Goal: Task Accomplishment & Management: Use online tool/utility

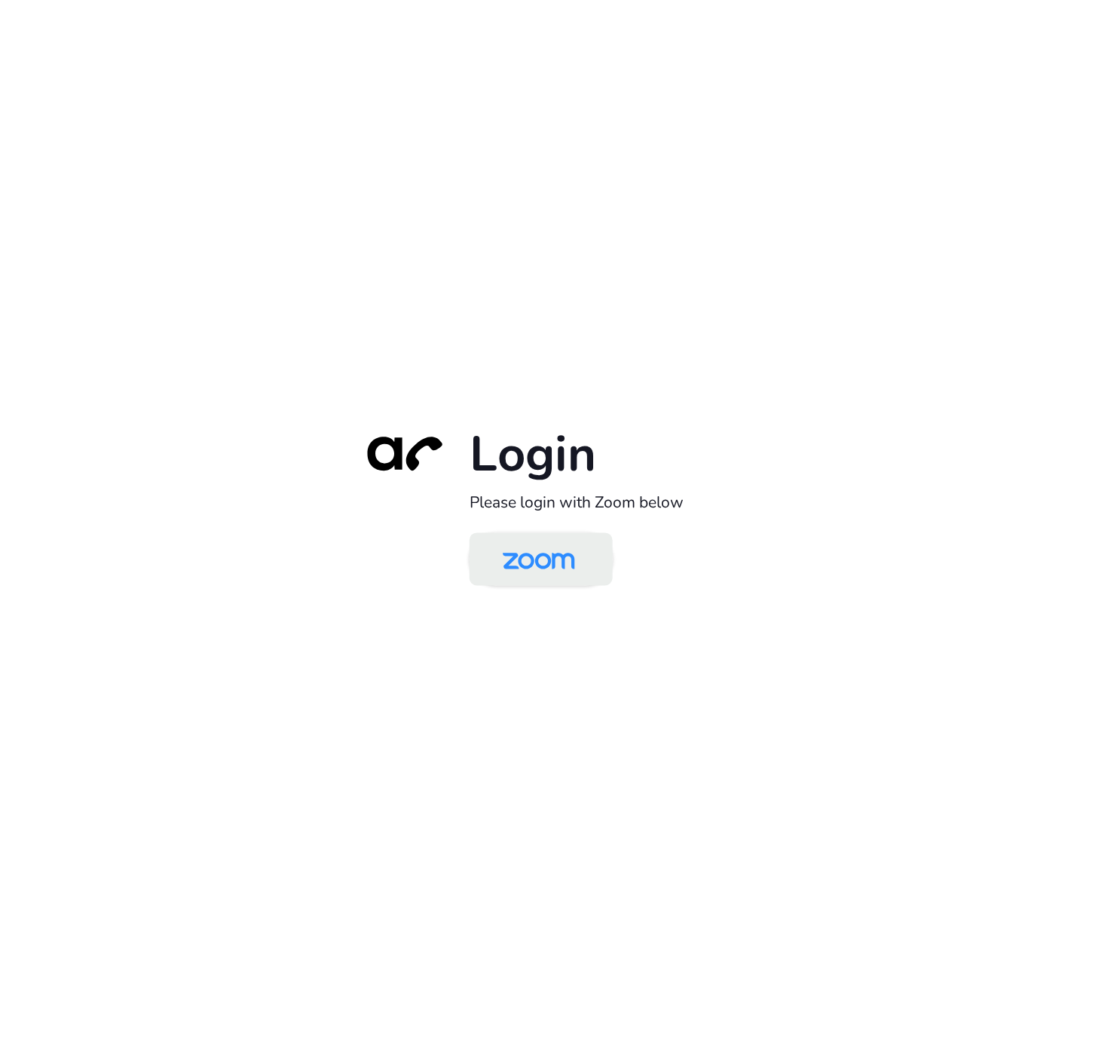
click at [544, 566] on img at bounding box center [539, 561] width 104 height 49
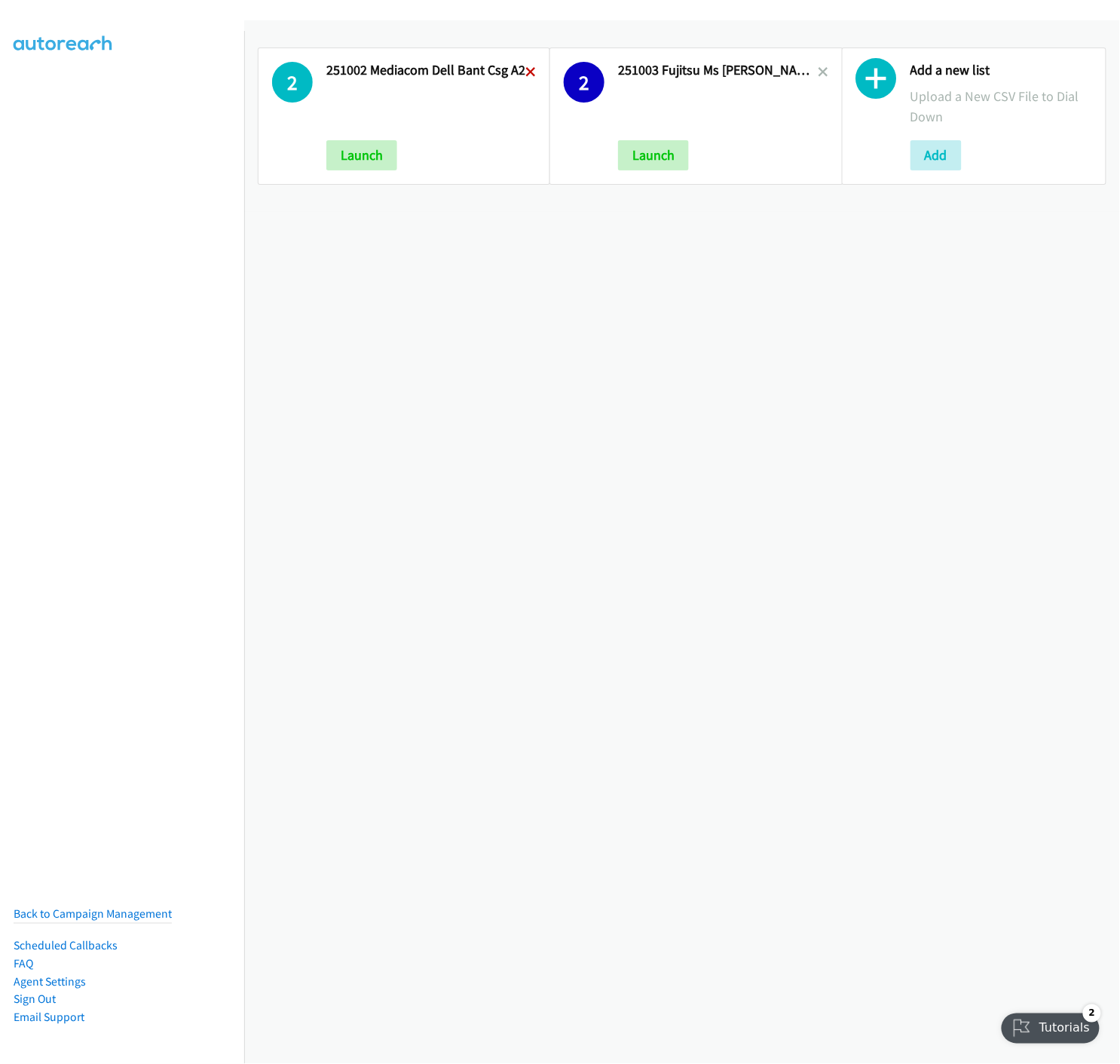
click at [530, 68] on icon at bounding box center [531, 74] width 10 height 10
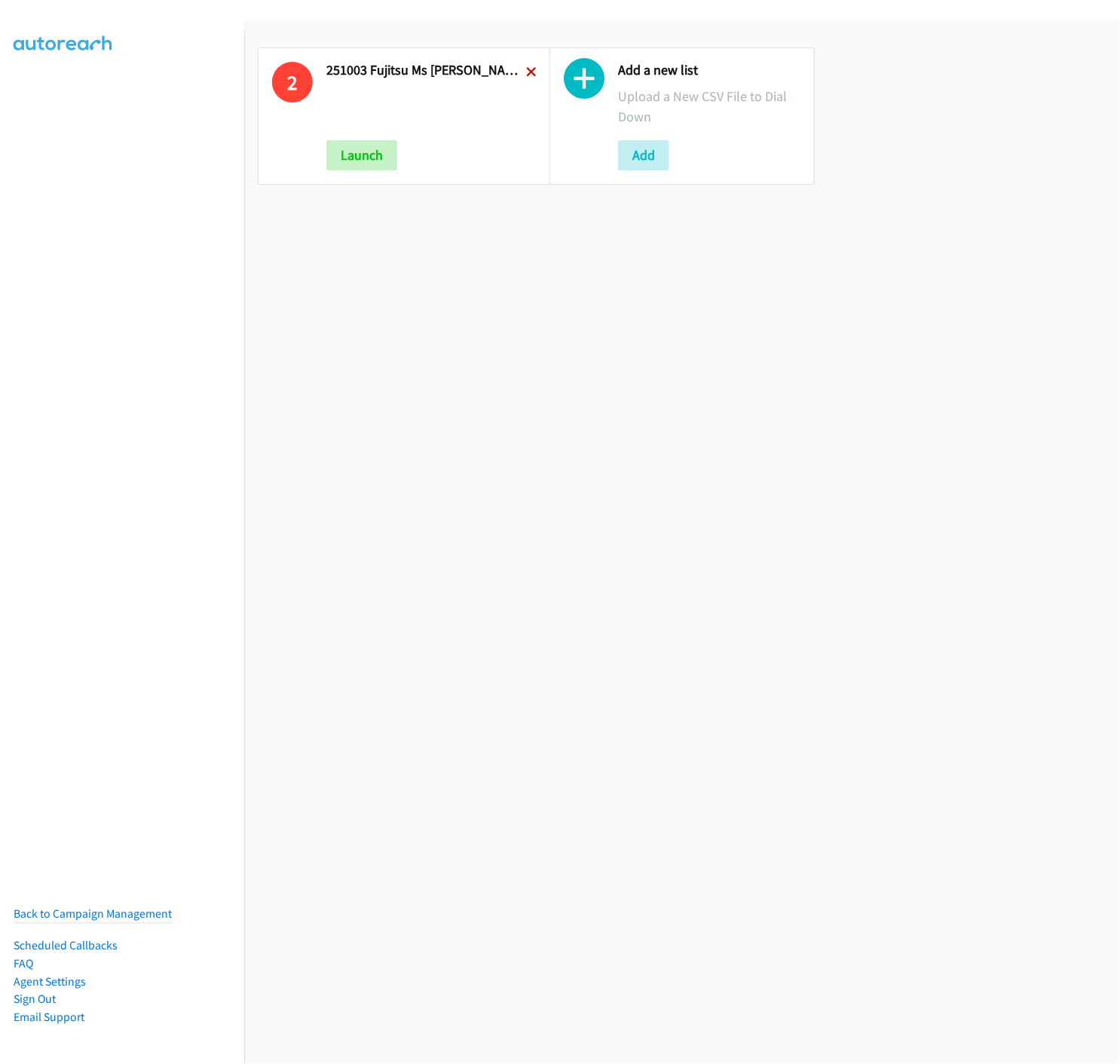
click at [526, 68] on icon at bounding box center [531, 74] width 10 height 10
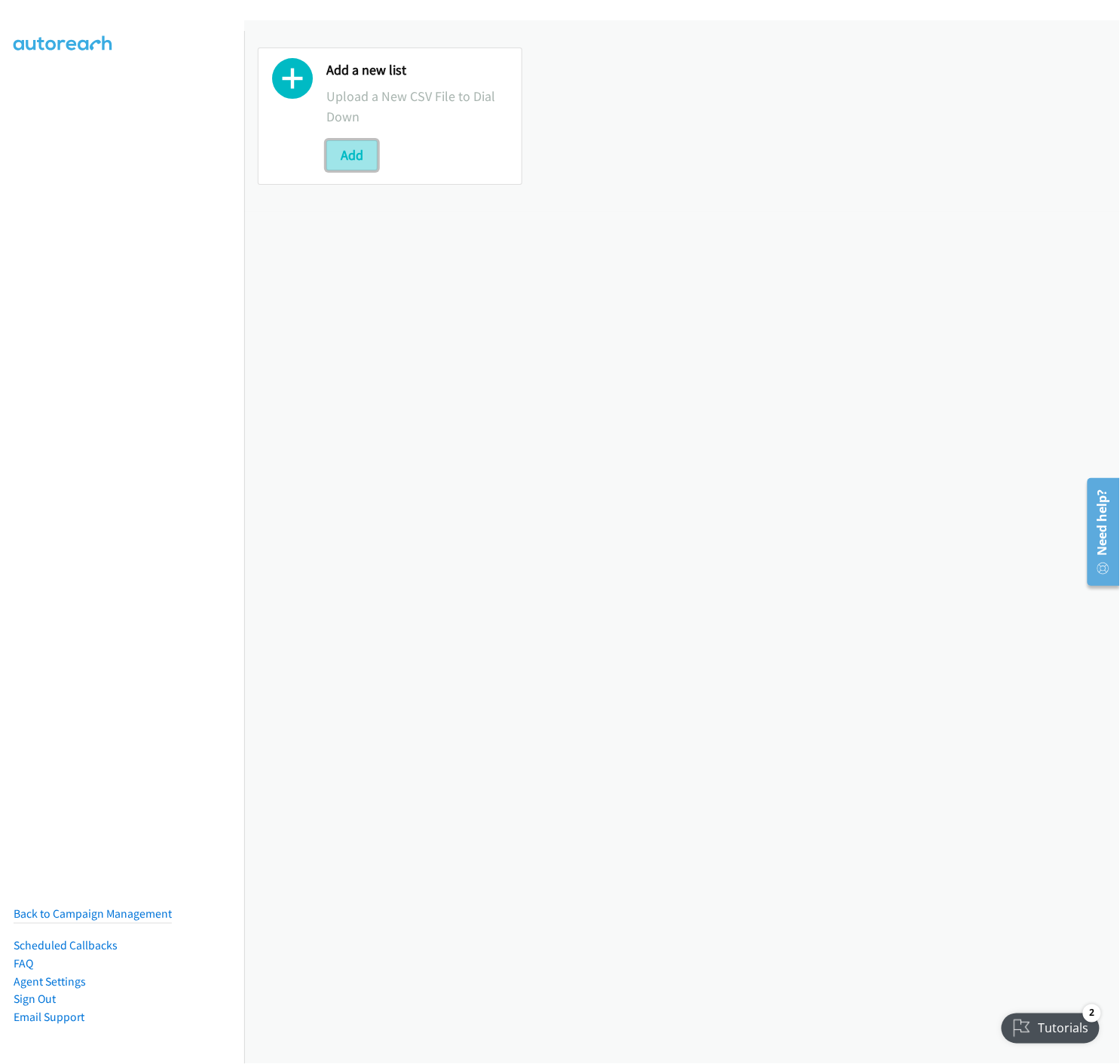
click at [349, 161] on button "Add" at bounding box center [352, 155] width 52 height 30
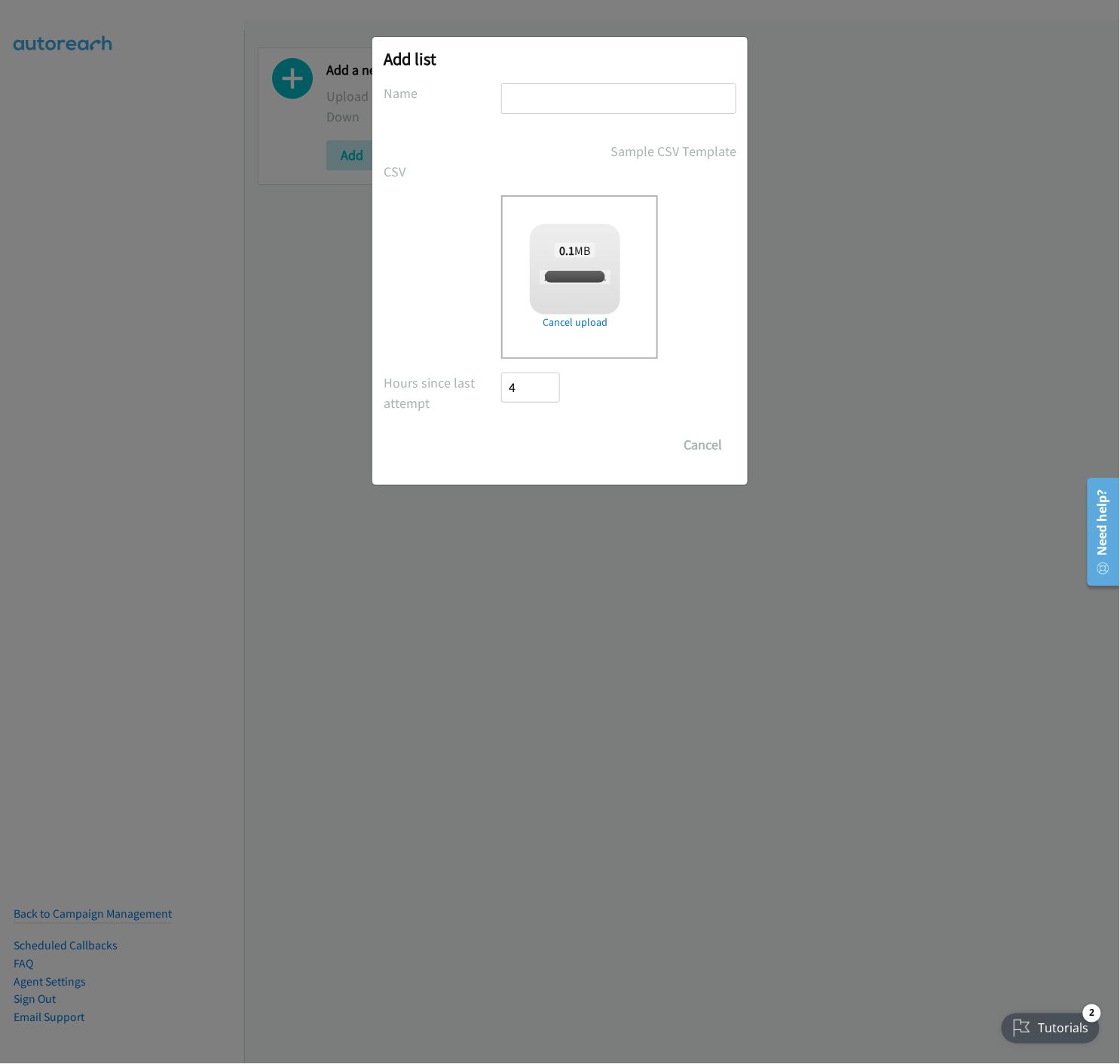
click at [569, 91] on input "text" at bounding box center [619, 98] width 235 height 31
checkbox input "true"
type input "251009 Ramco Coffee Event Melb - A"
click at [522, 449] on input "Save List" at bounding box center [541, 444] width 79 height 30
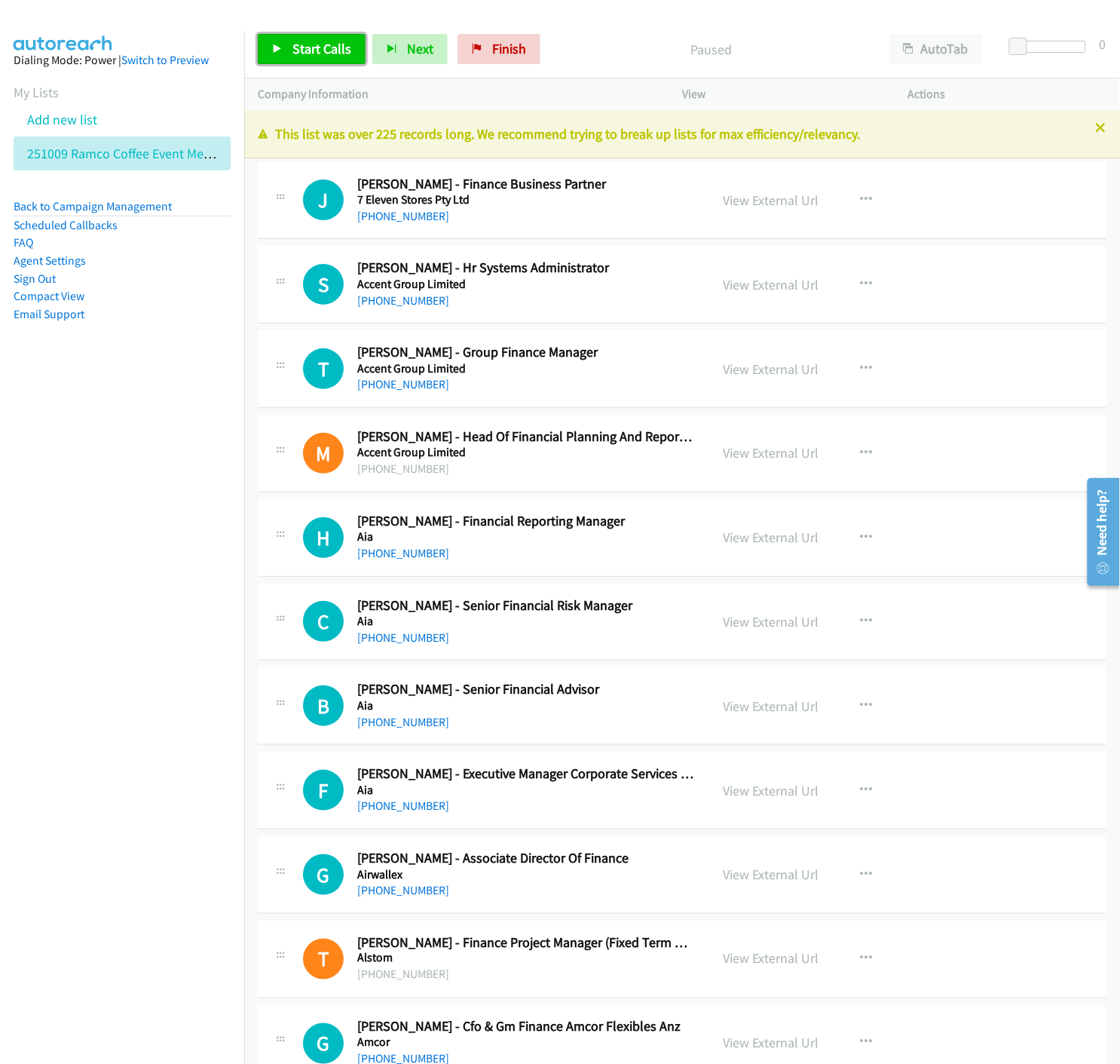
drag, startPoint x: 260, startPoint y: 48, endPoint x: 260, endPoint y: 57, distance: 9.0
click at [260, 48] on link "Start Calls" at bounding box center [312, 49] width 108 height 30
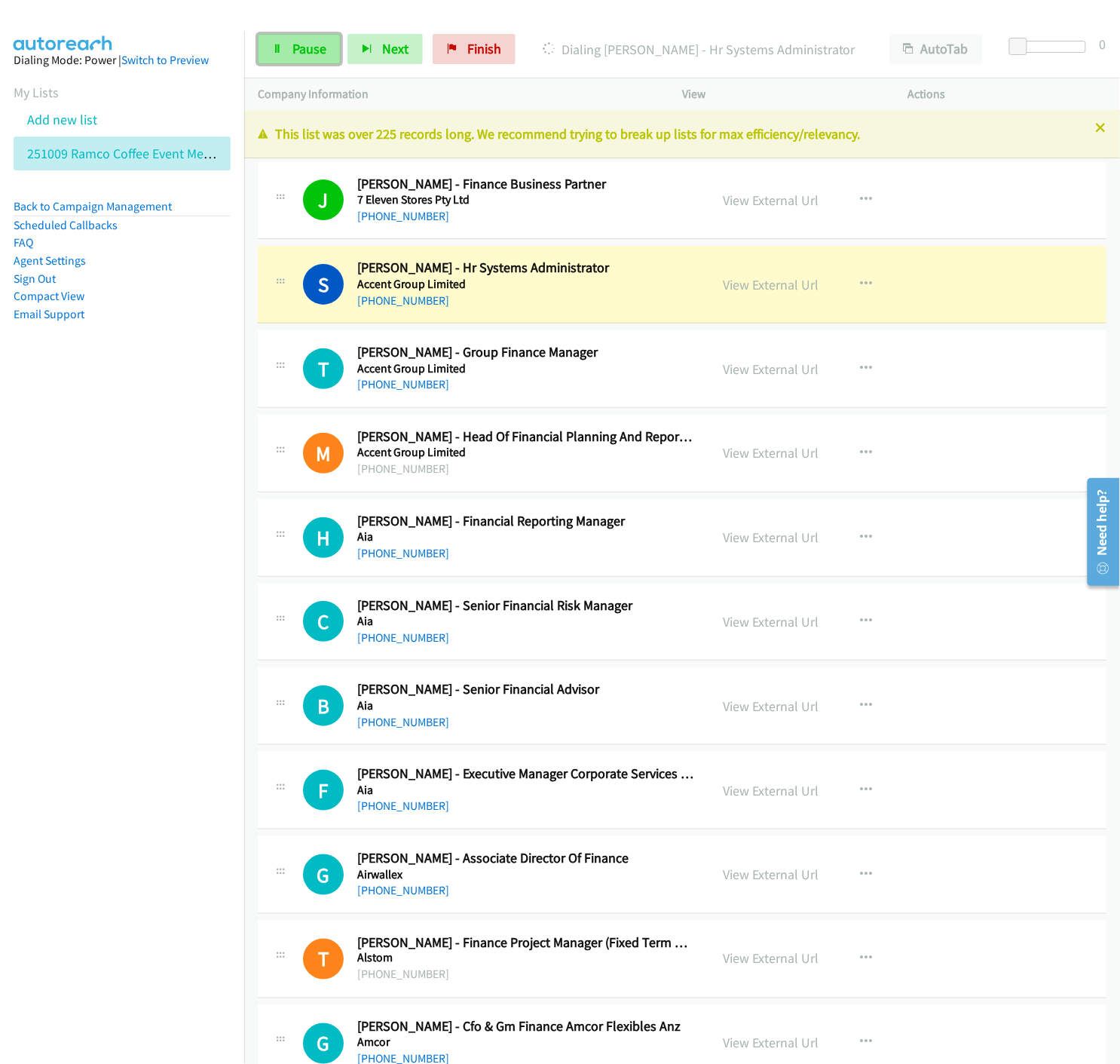
click at [304, 47] on span "Pause" at bounding box center [309, 49] width 34 height 18
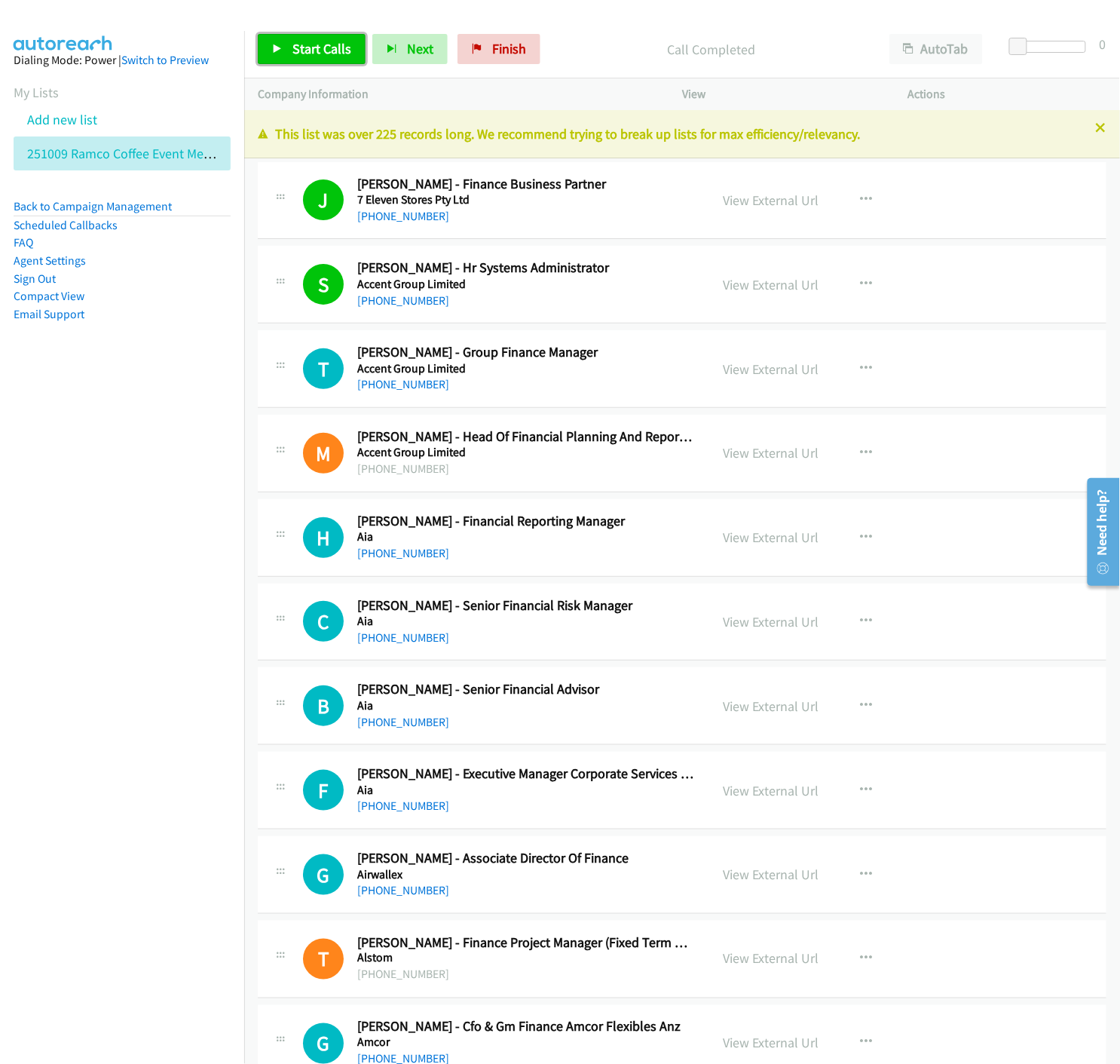
click at [276, 45] on icon at bounding box center [277, 50] width 10 height 10
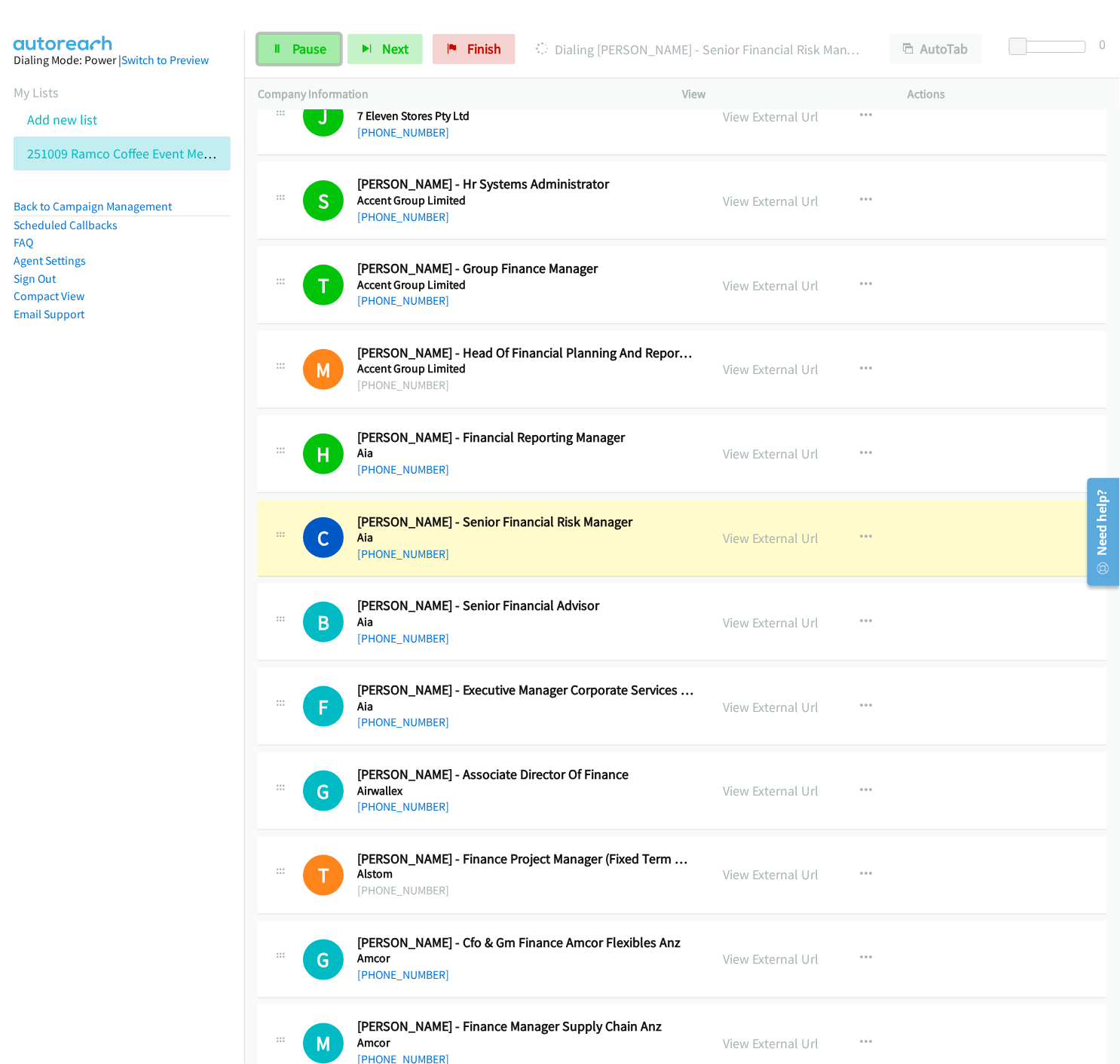
click at [275, 46] on icon at bounding box center [277, 50] width 10 height 10
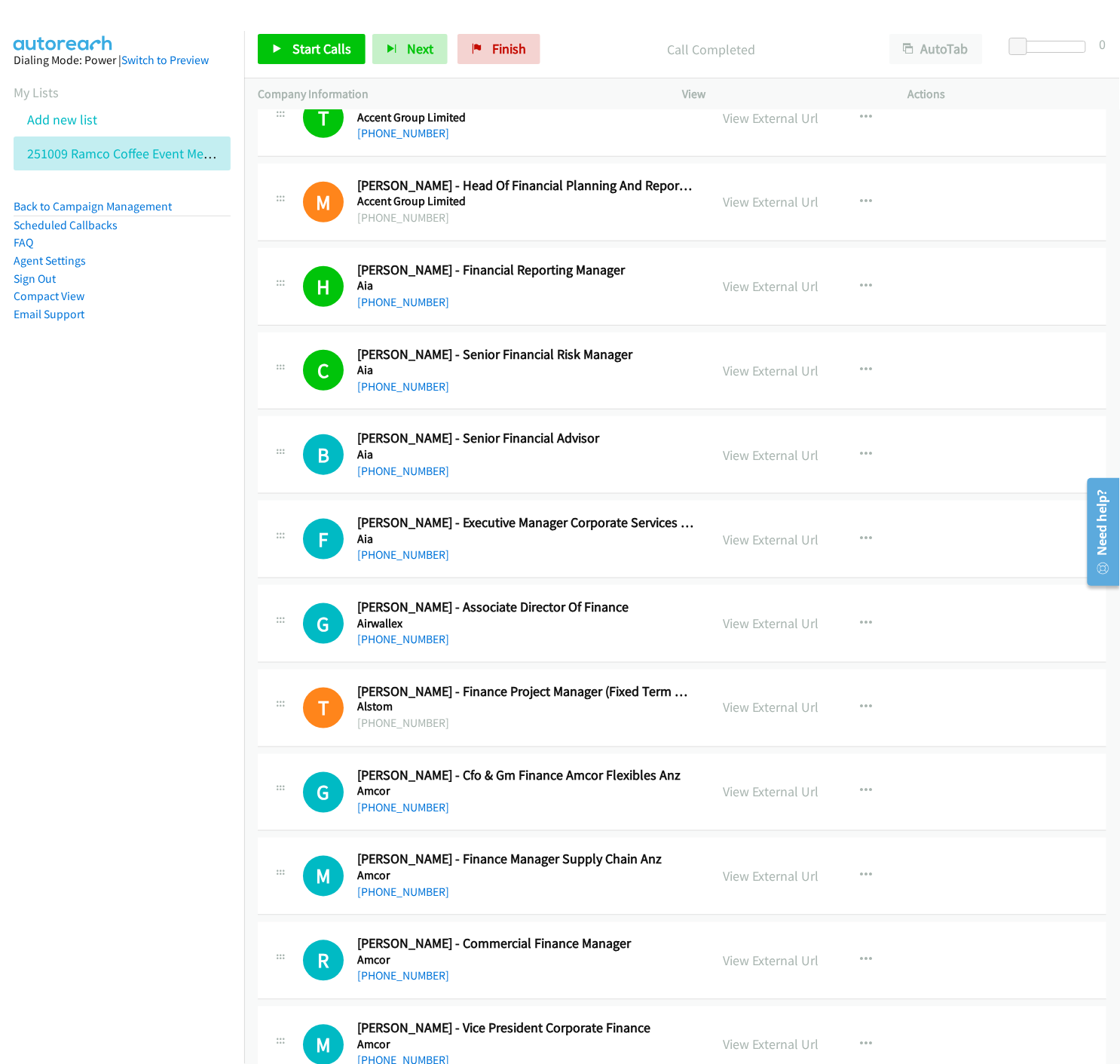
scroll to position [335, 0]
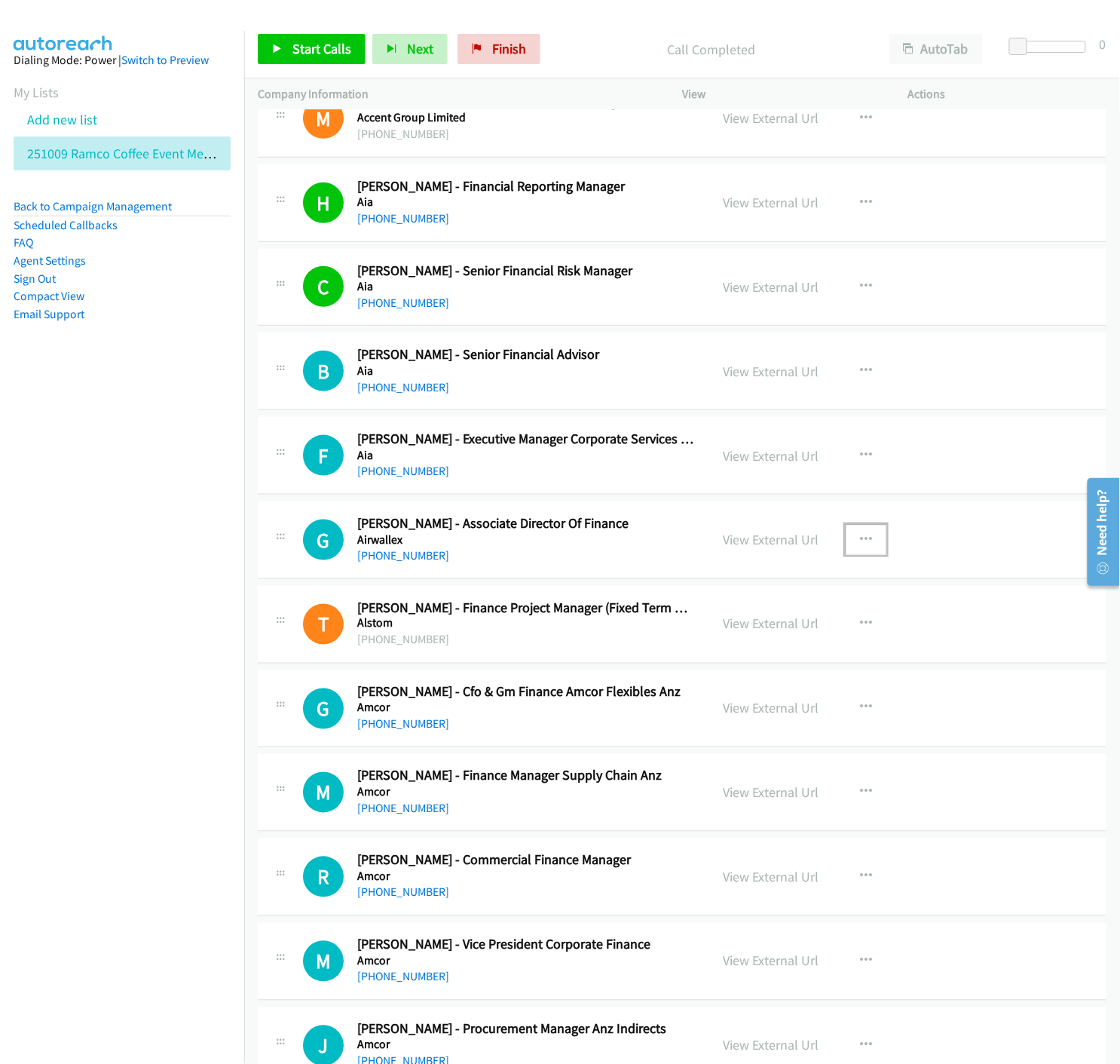
click at [863, 536] on icon "button" at bounding box center [866, 540] width 12 height 12
click at [700, 639] on icon at bounding box center [705, 640] width 10 height 10
drag, startPoint x: 310, startPoint y: 49, endPoint x: 402, endPoint y: 423, distance: 385.1
click at [309, 47] on span "Start Calls" at bounding box center [321, 49] width 59 height 18
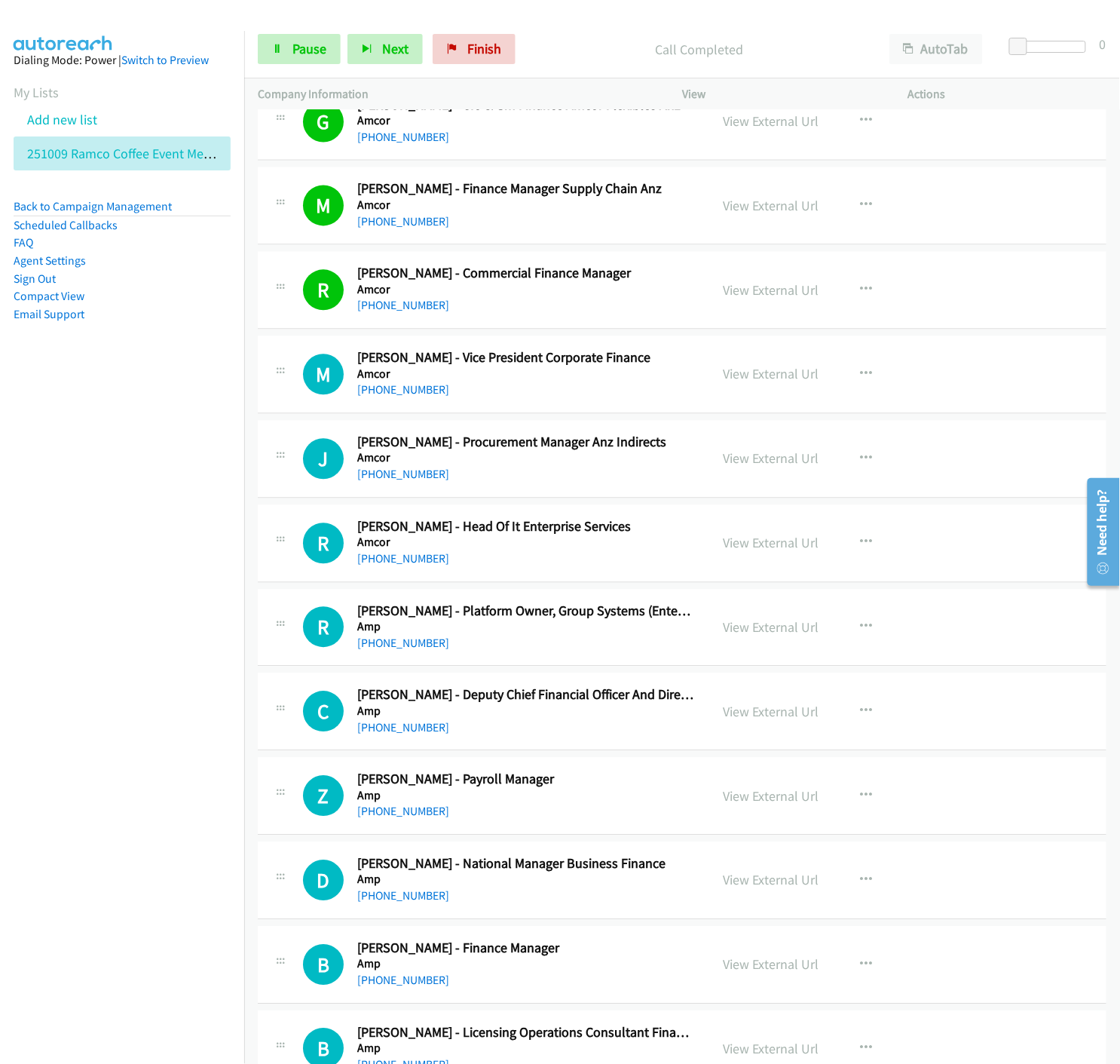
scroll to position [1004, 0]
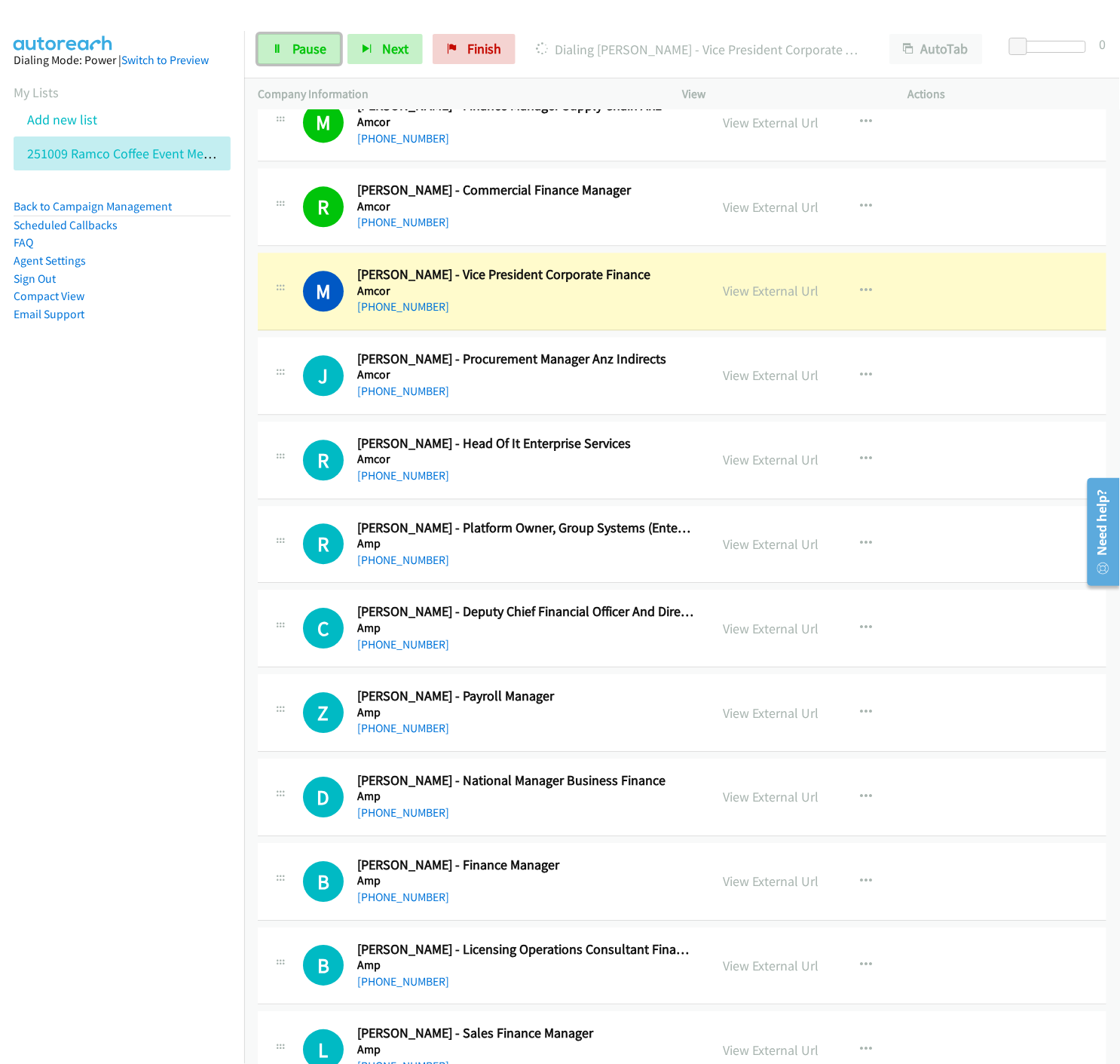
drag, startPoint x: 284, startPoint y: 58, endPoint x: 179, endPoint y: 197, distance: 174.2
click at [284, 58] on link "Pause" at bounding box center [299, 49] width 83 height 30
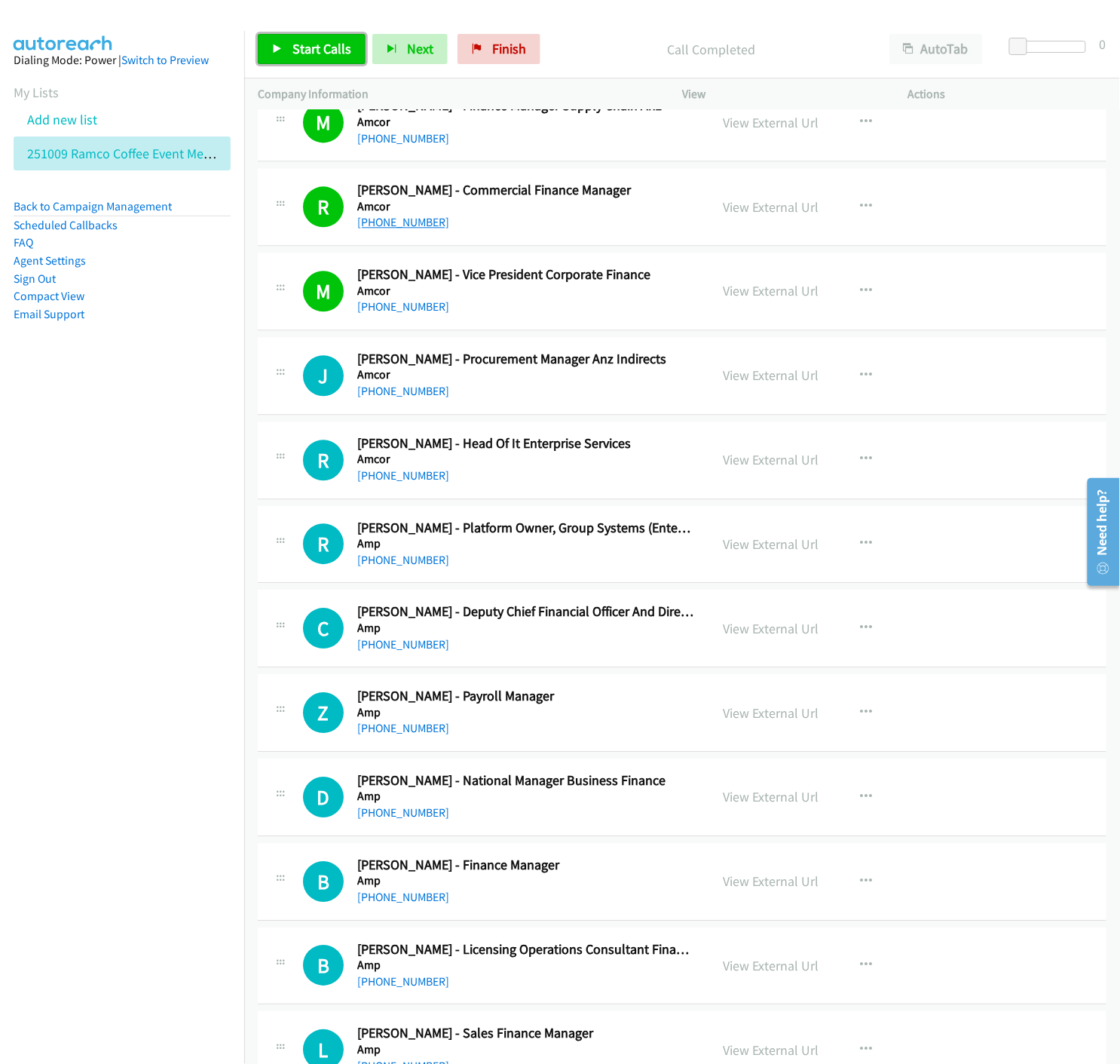
drag, startPoint x: 270, startPoint y: 49, endPoint x: 359, endPoint y: 214, distance: 187.5
click at [270, 49] on link "Start Calls" at bounding box center [312, 49] width 108 height 30
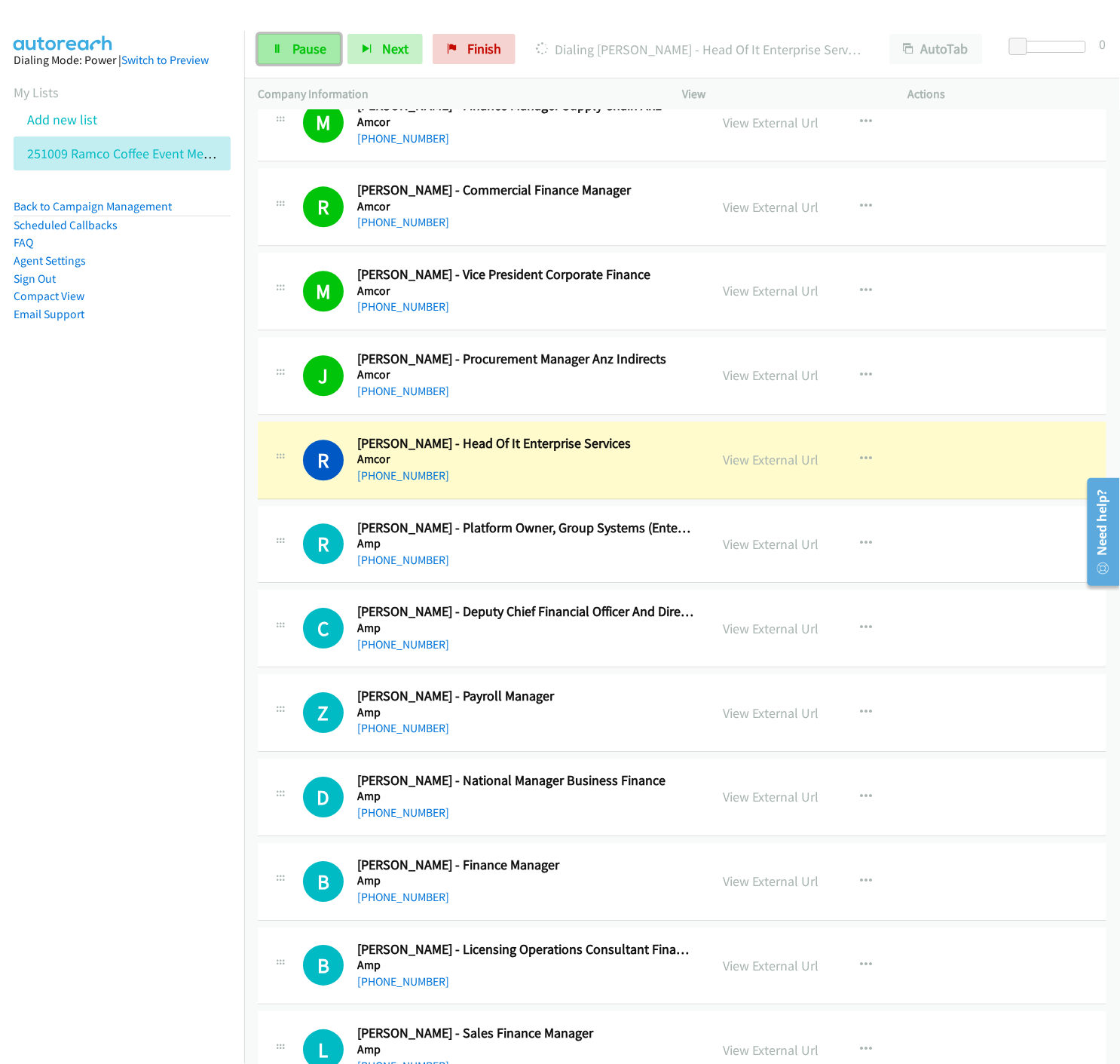
click at [281, 46] on icon at bounding box center [277, 50] width 10 height 10
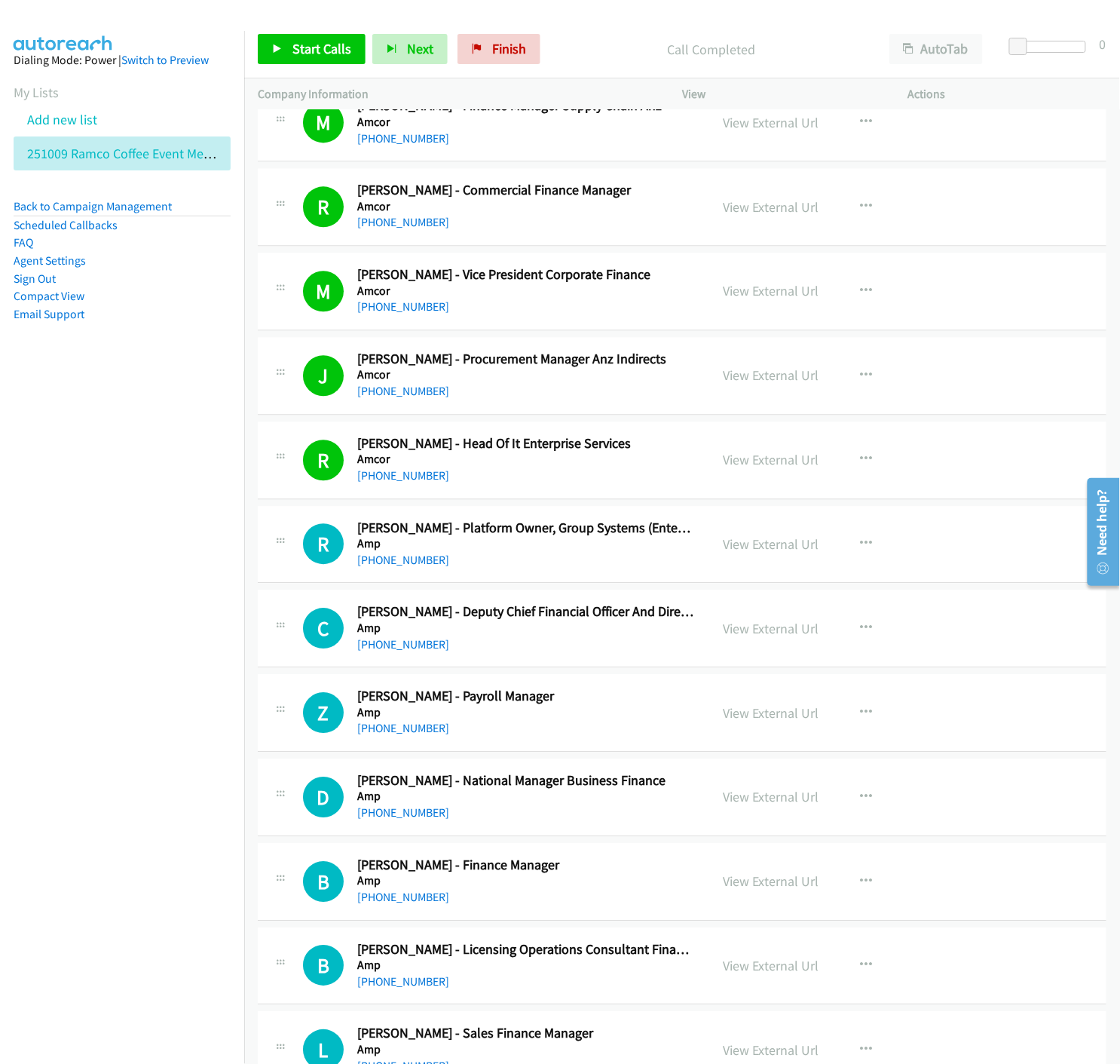
click at [53, 206] on link "Back to Campaign Management" at bounding box center [93, 206] width 158 height 14
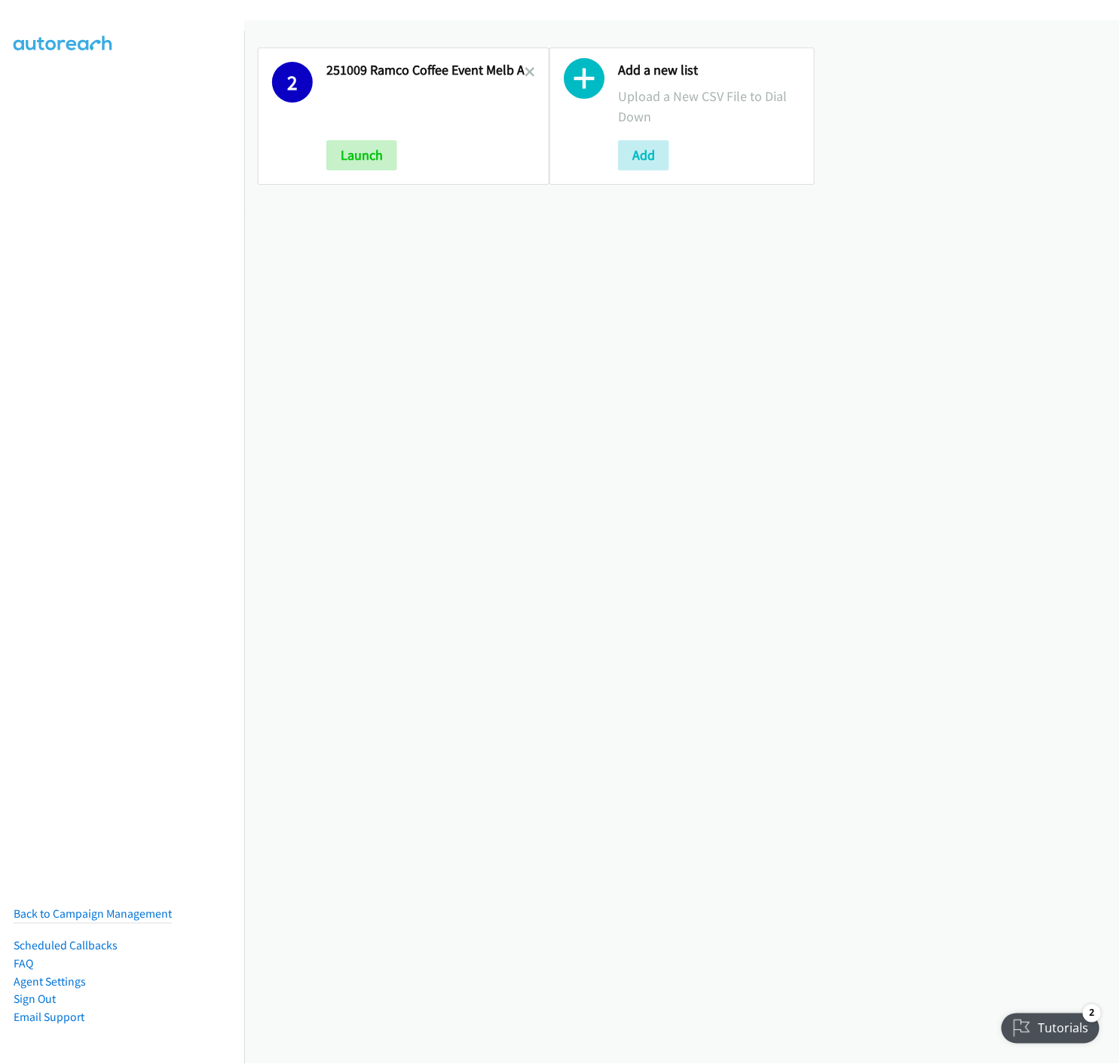
click at [529, 70] on icon at bounding box center [530, 74] width 10 height 10
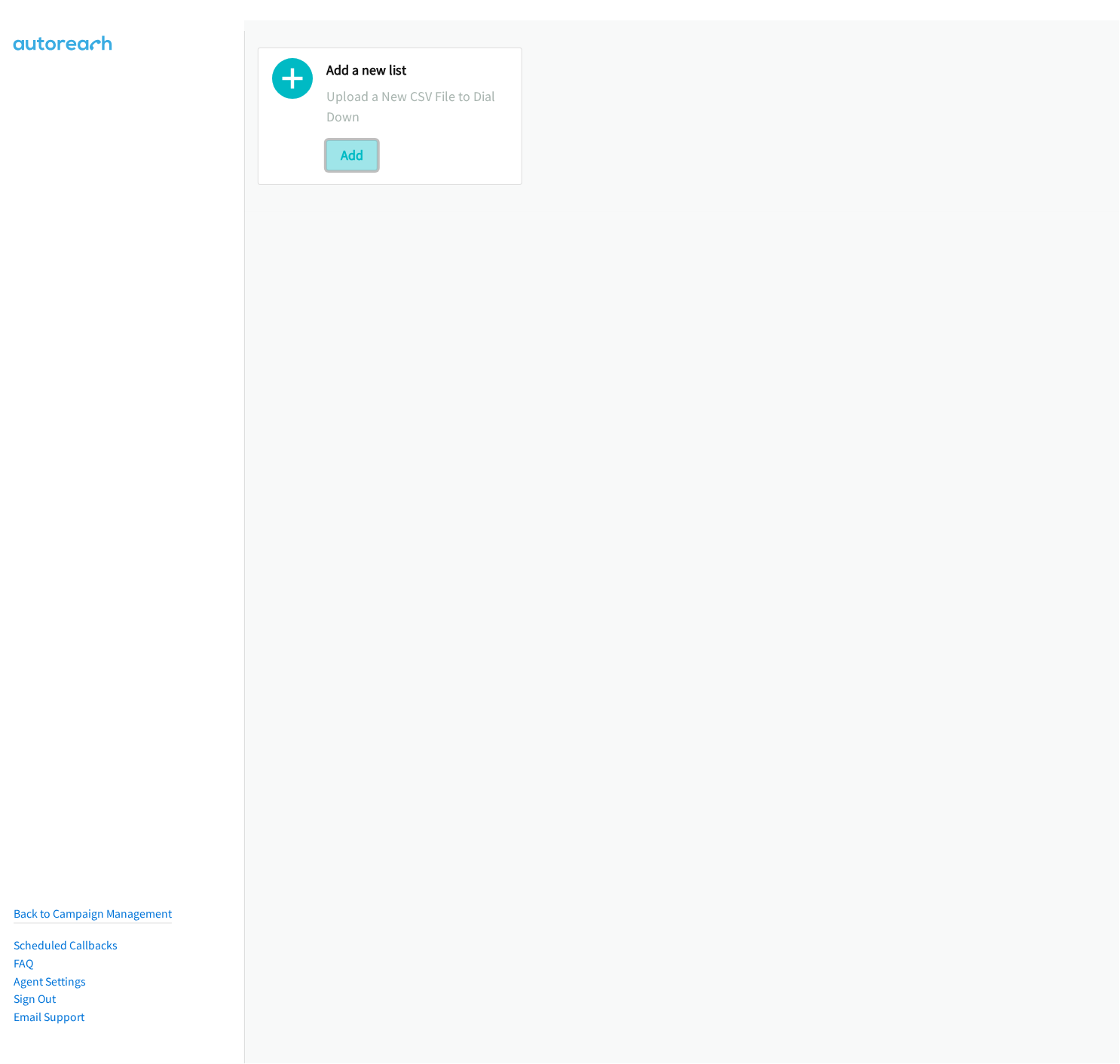
click at [367, 159] on button "Add" at bounding box center [352, 155] width 52 height 30
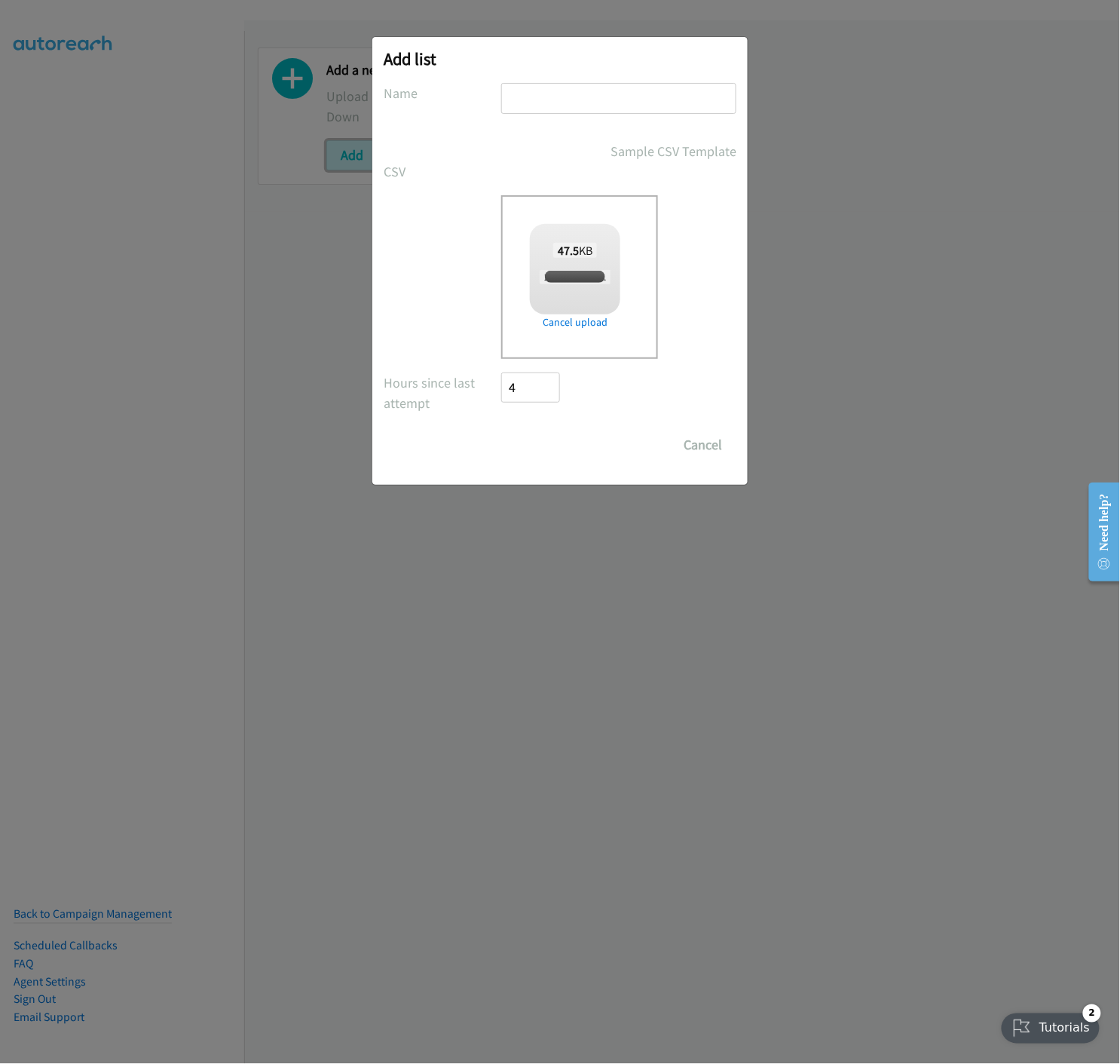
checkbox input "true"
click at [638, 103] on input "text" at bounding box center [619, 98] width 235 height 31
type input "251009 Ramco Coffee Connect Melb - A"
drag, startPoint x: 534, startPoint y: 454, endPoint x: 507, endPoint y: 522, distance: 73.2
click at [534, 453] on input "Save List" at bounding box center [541, 444] width 79 height 30
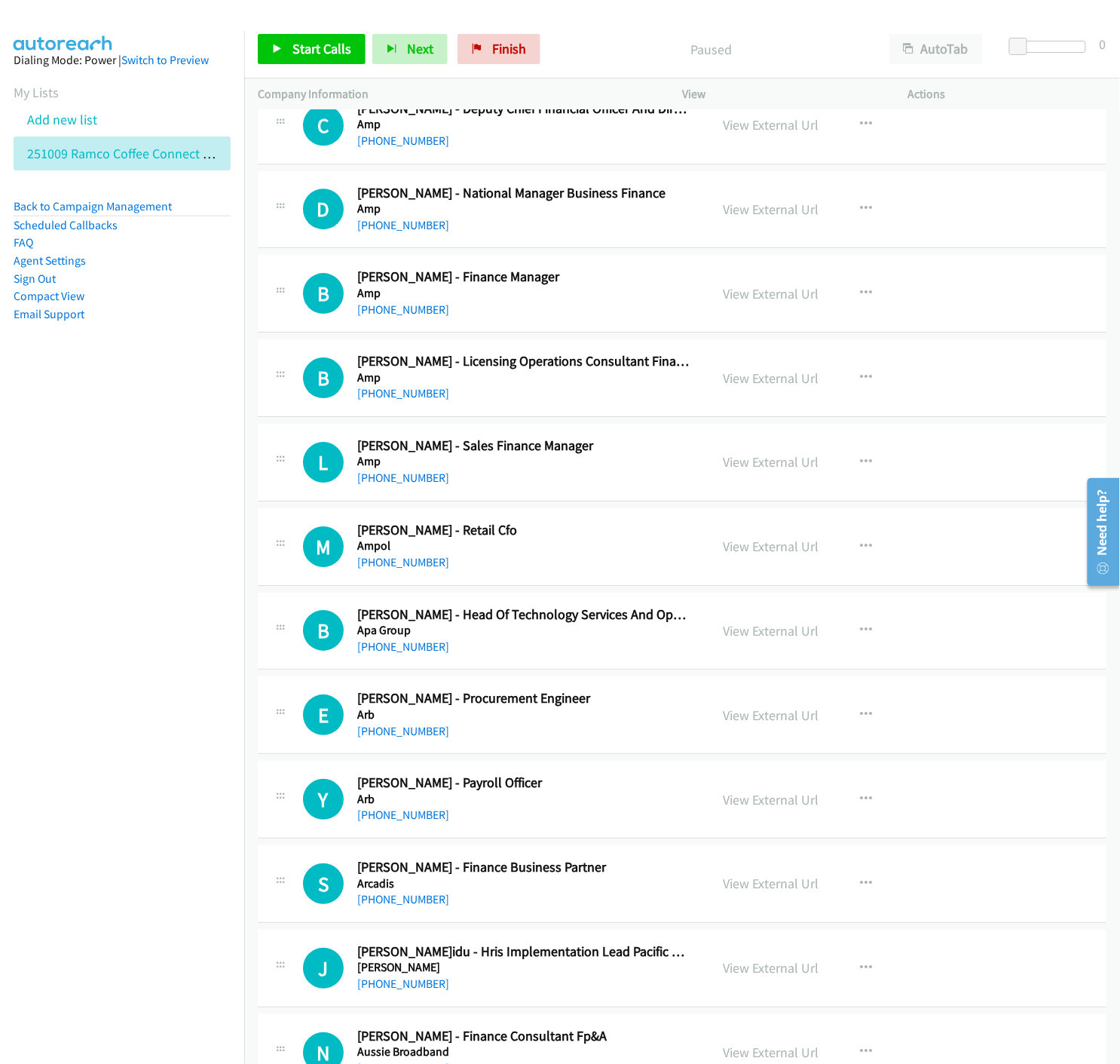
scroll to position [1088, 0]
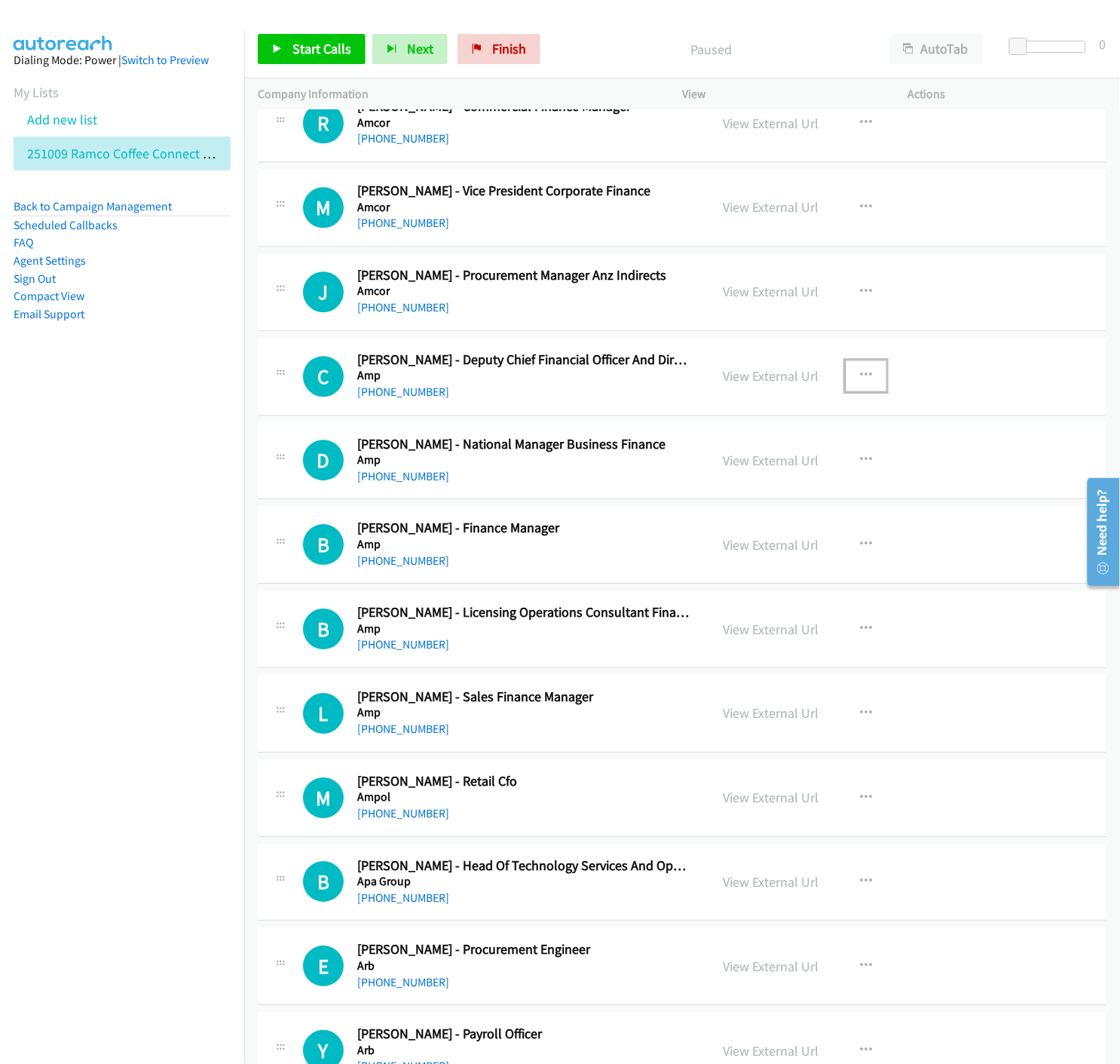
click at [864, 371] on icon "button" at bounding box center [866, 375] width 12 height 12
click at [700, 476] on icon at bounding box center [705, 475] width 10 height 10
click at [290, 36] on link "Start Calls" at bounding box center [312, 49] width 108 height 30
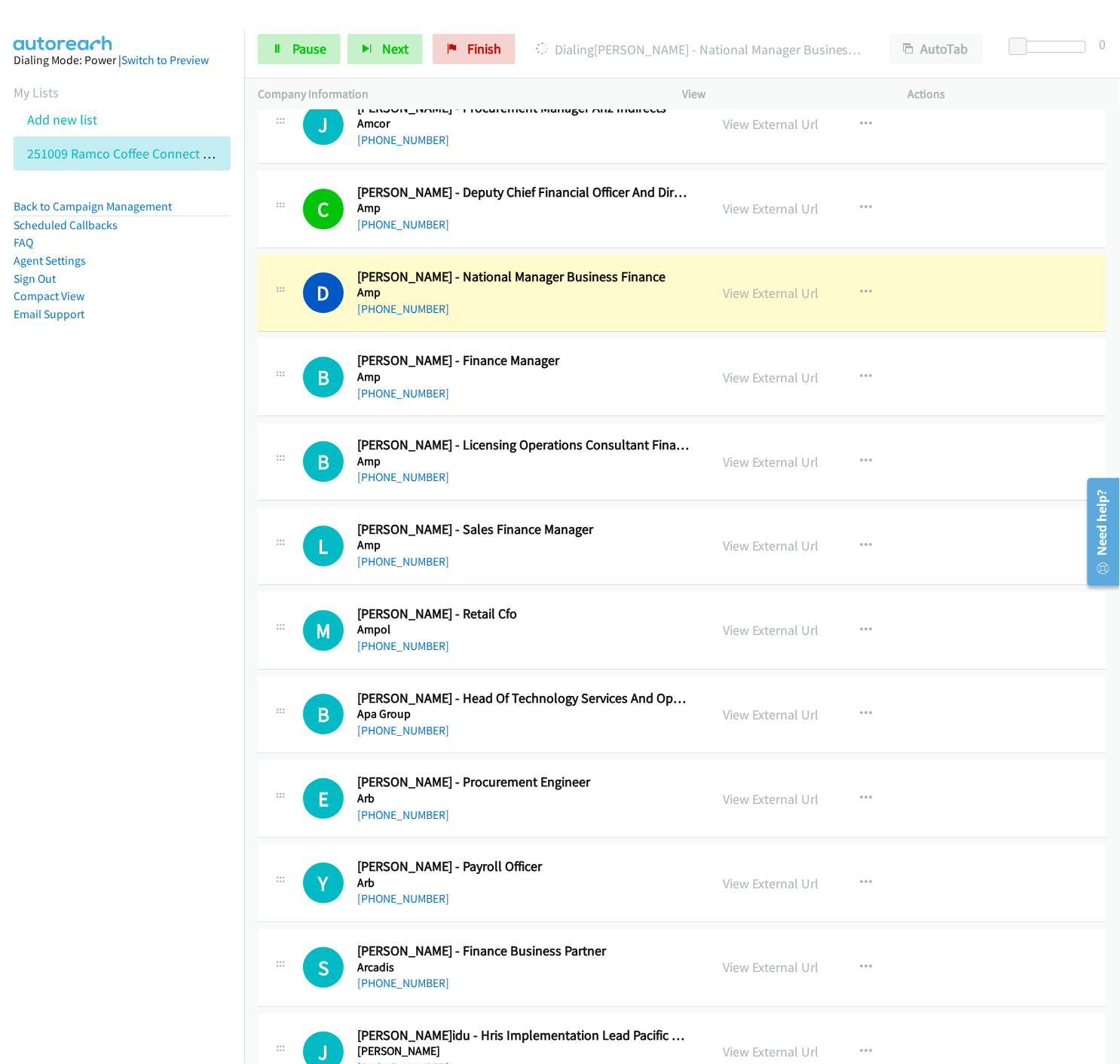
scroll to position [1340, 0]
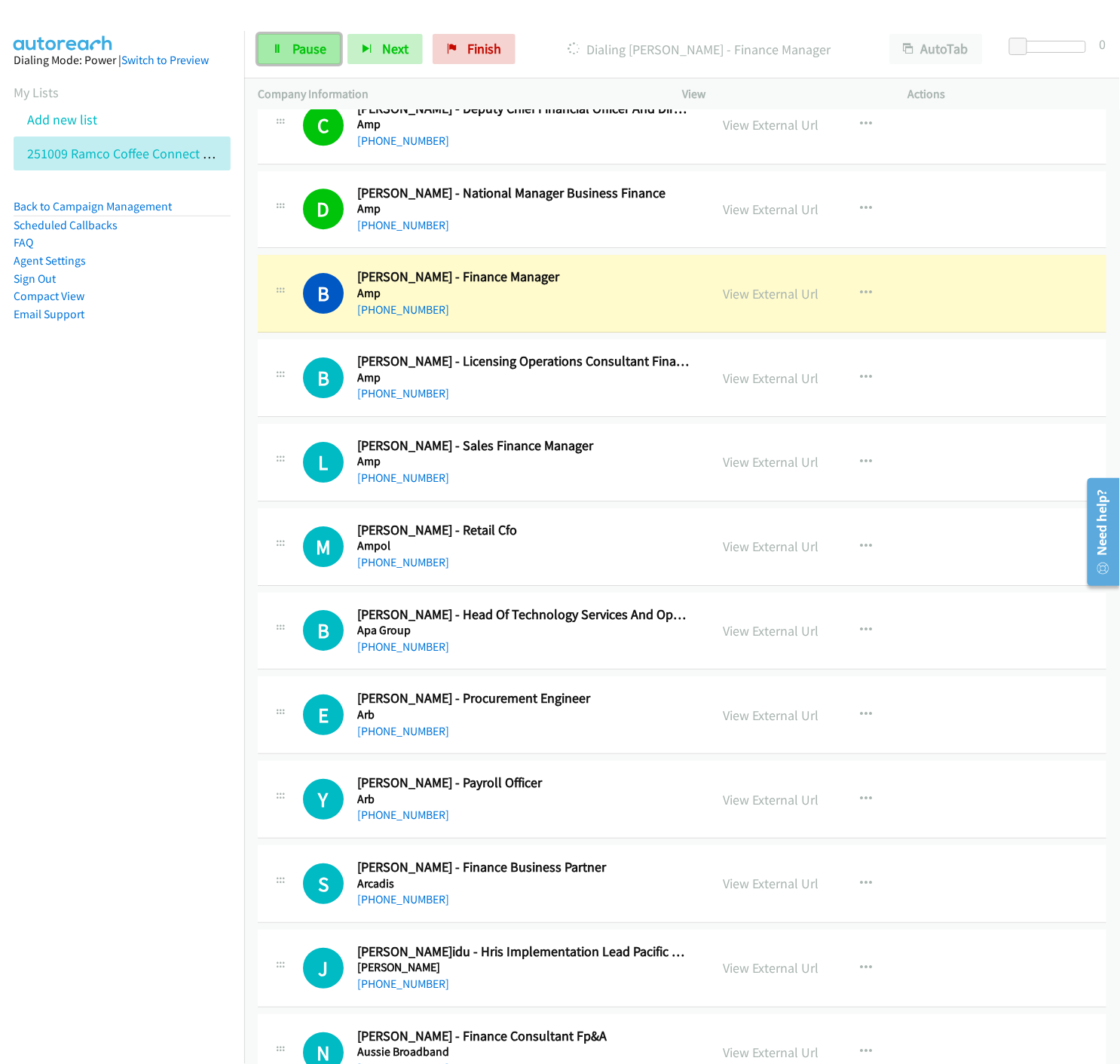
click at [276, 49] on icon at bounding box center [277, 50] width 10 height 10
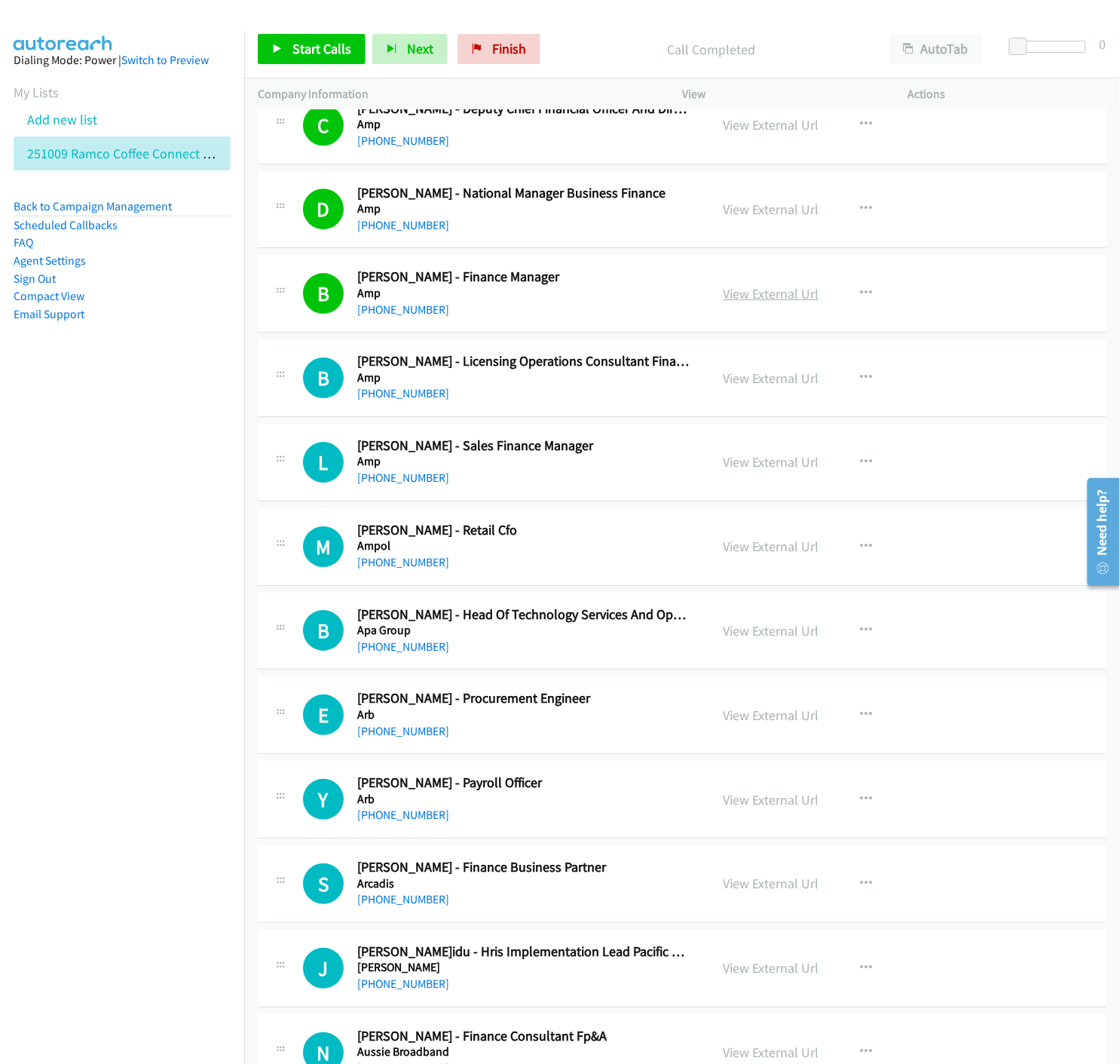
click at [773, 292] on link "View External Url" at bounding box center [770, 294] width 95 height 18
